Goal: Find specific page/section: Find specific page/section

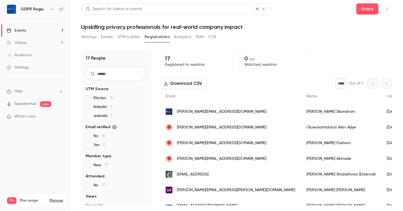
scroll to position [12, 0]
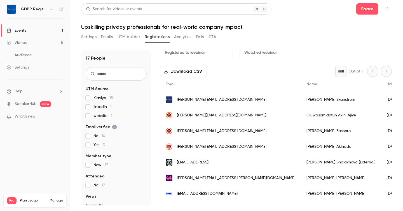
click at [279, 28] on h1 "Upskilling privacy professionals for real-world company impact" at bounding box center [236, 27] width 311 height 7
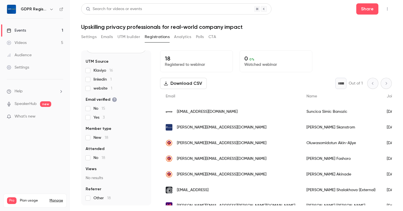
click at [233, 83] on div "Download CSV * Out of 1" at bounding box center [276, 83] width 232 height 11
